Goal: Navigation & Orientation: Find specific page/section

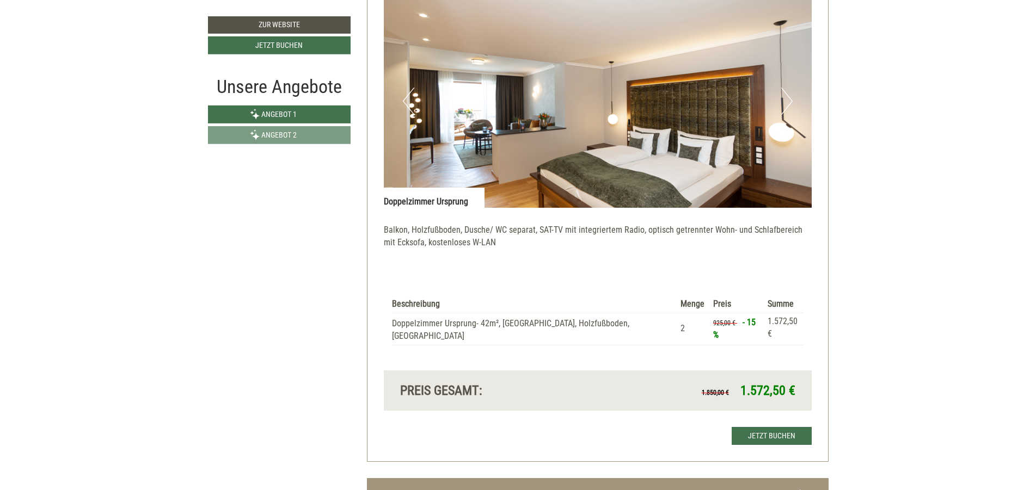
scroll to position [1372, 0]
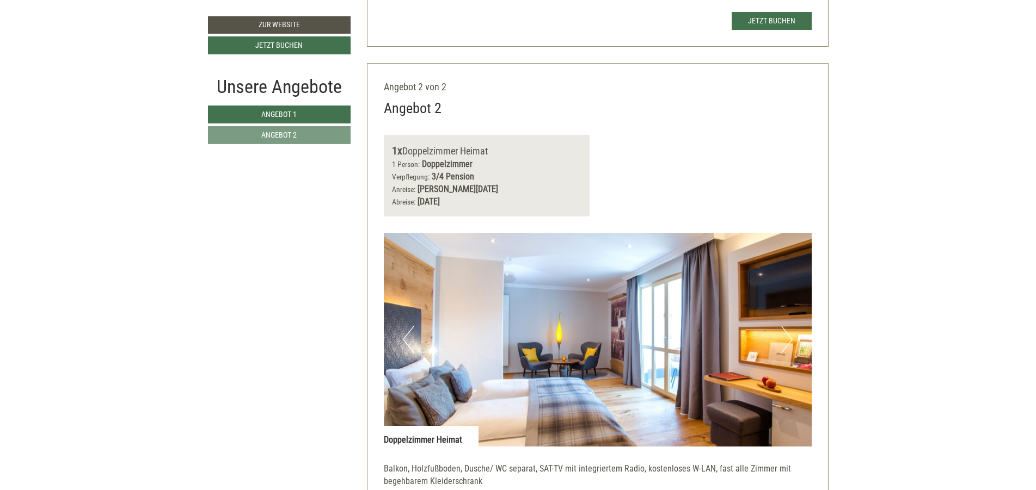
scroll to position [1698, 0]
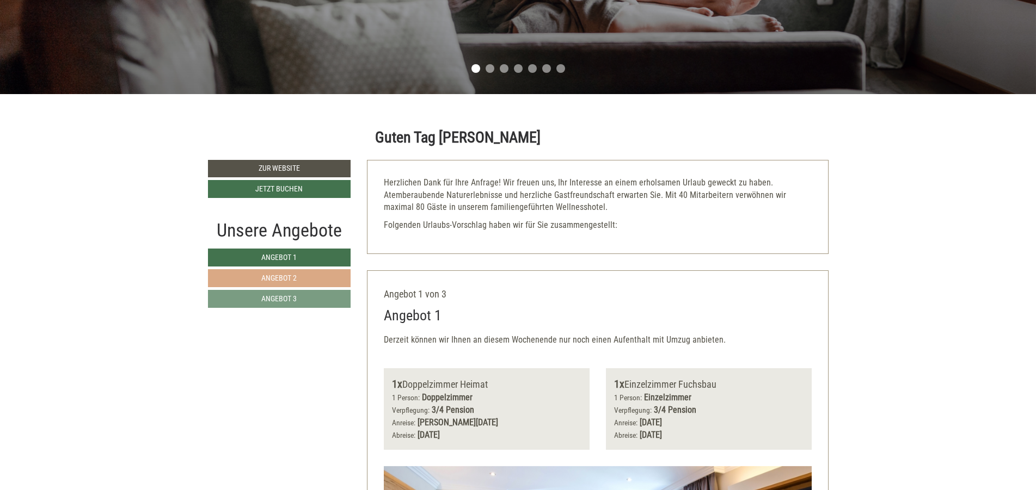
click at [238, 278] on link "Angebot 2" at bounding box center [279, 278] width 143 height 18
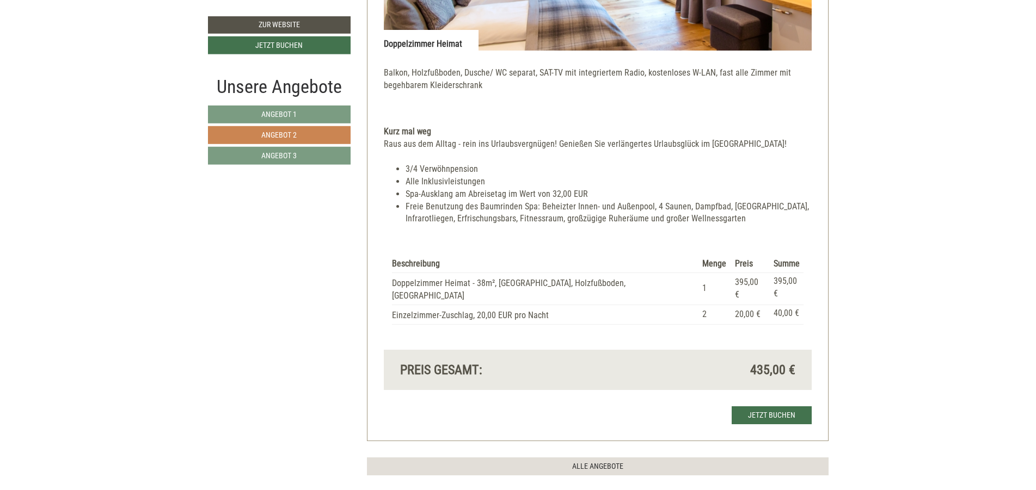
scroll to position [989, 0]
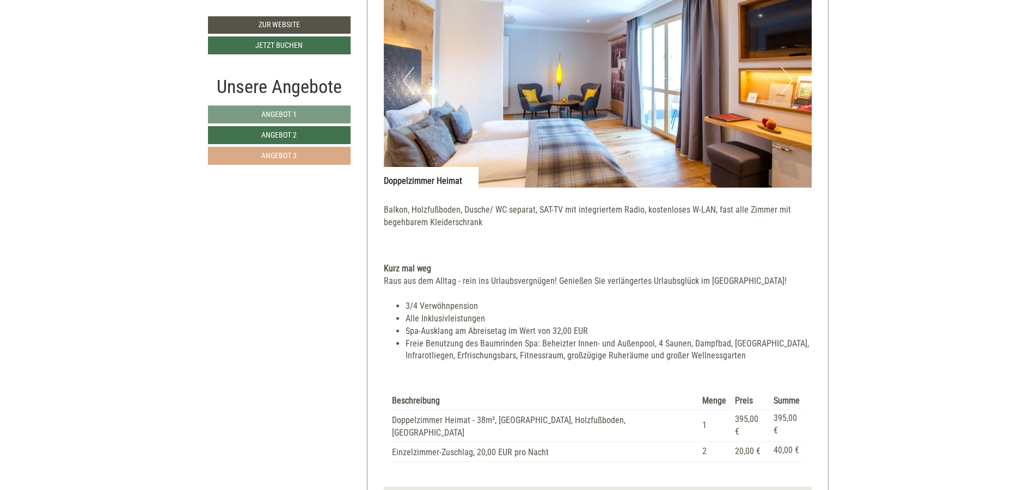
click at [257, 158] on link "Angebot 3" at bounding box center [279, 156] width 143 height 18
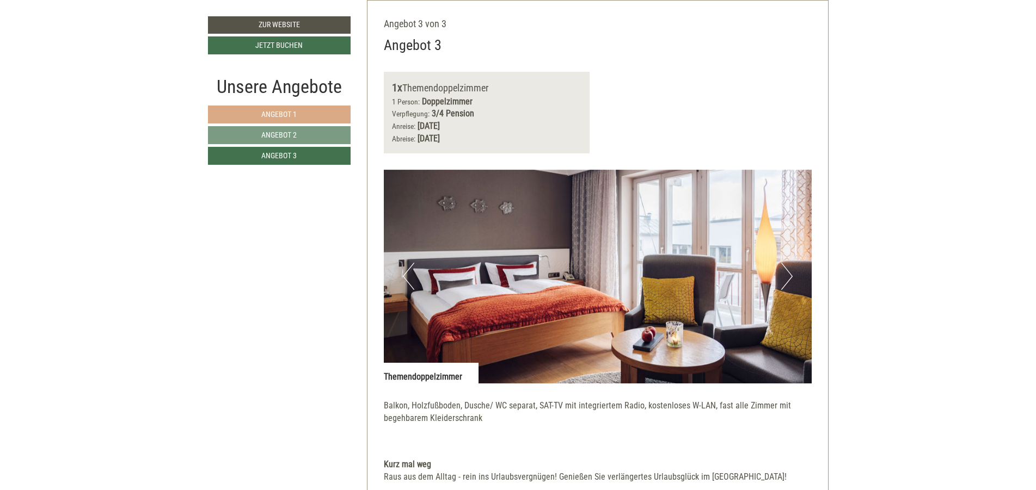
click at [305, 107] on link "Angebot 1" at bounding box center [279, 115] width 143 height 18
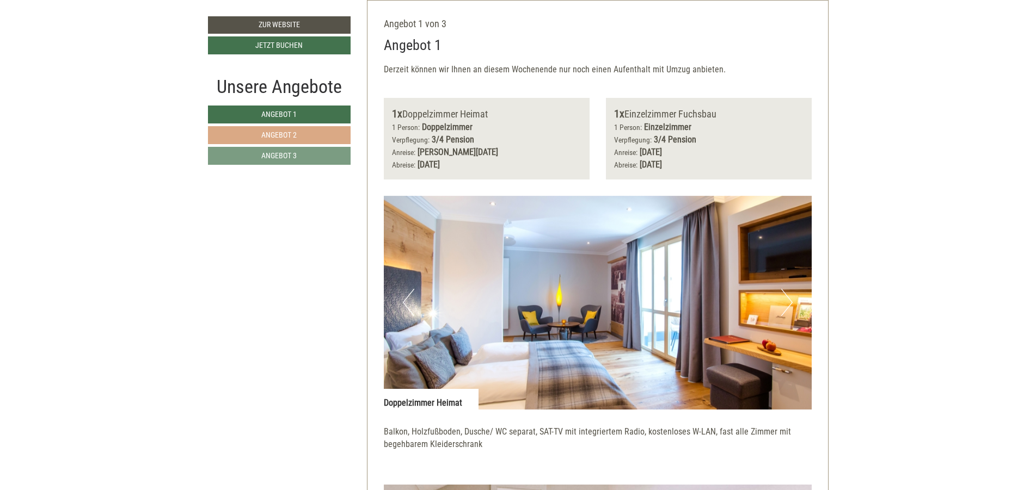
click at [308, 133] on link "Angebot 2" at bounding box center [279, 135] width 143 height 18
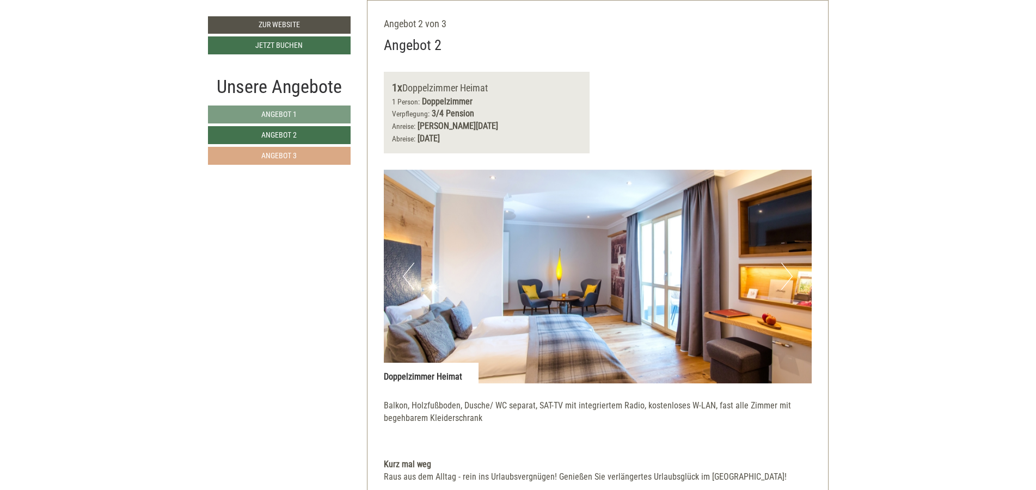
click at [302, 161] on link "Angebot 3" at bounding box center [279, 156] width 143 height 18
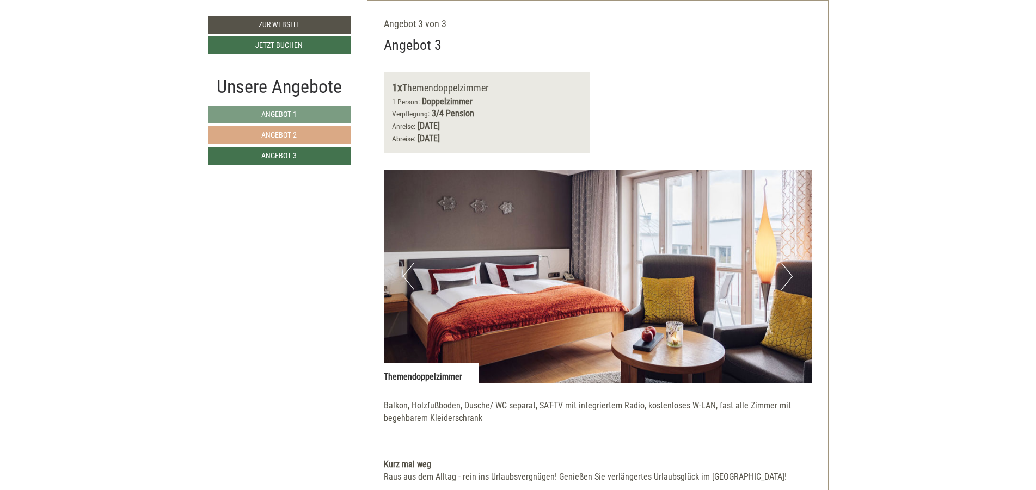
click at [302, 143] on link "Angebot 2" at bounding box center [279, 135] width 143 height 18
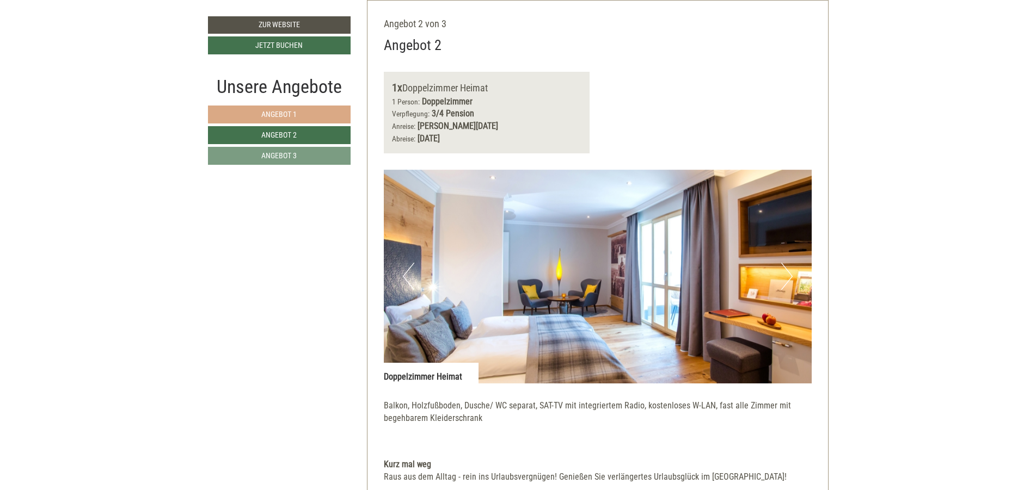
click at [298, 113] on link "Angebot 1" at bounding box center [279, 115] width 143 height 18
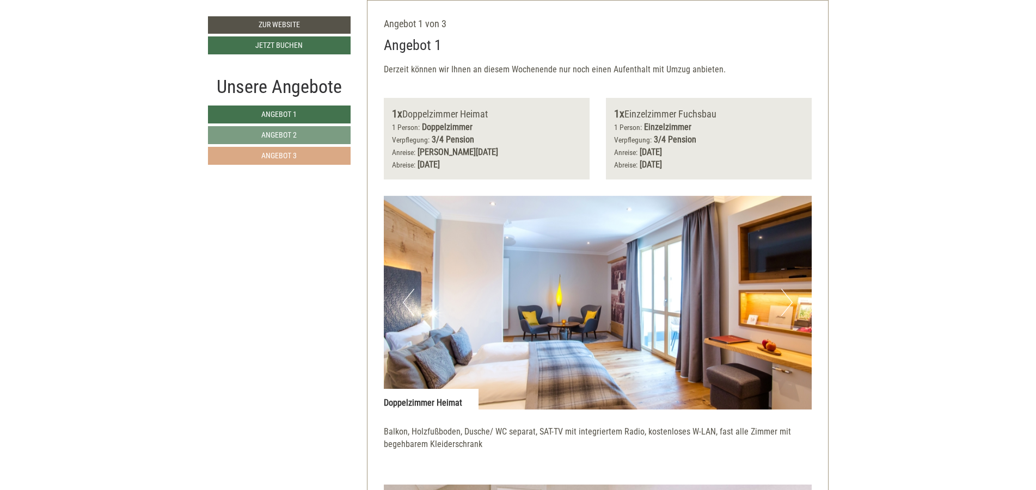
click at [301, 155] on link "Angebot 3" at bounding box center [279, 156] width 143 height 18
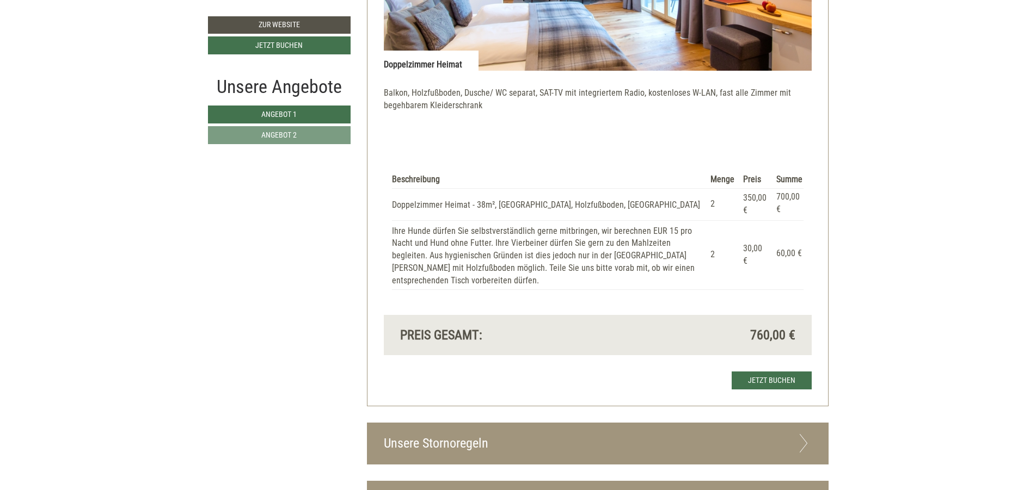
scroll to position [1372, 0]
